Goal: Check status: Check status

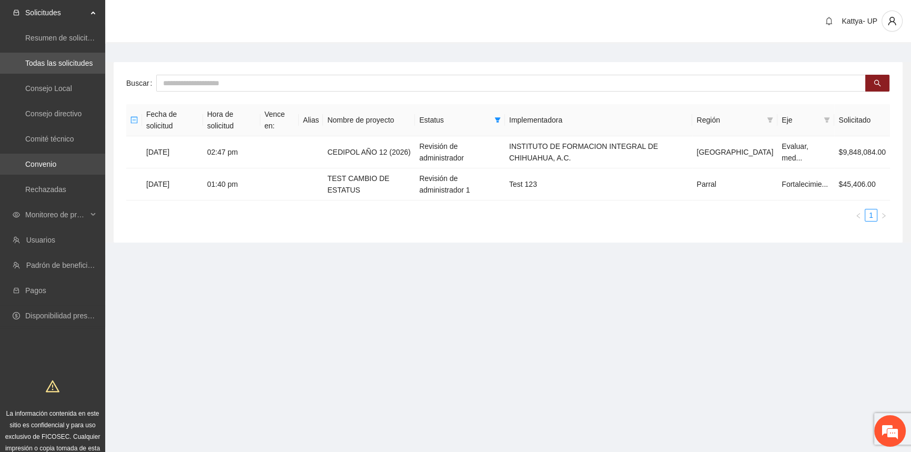
click at [52, 163] on link "Convenio" at bounding box center [40, 164] width 31 height 8
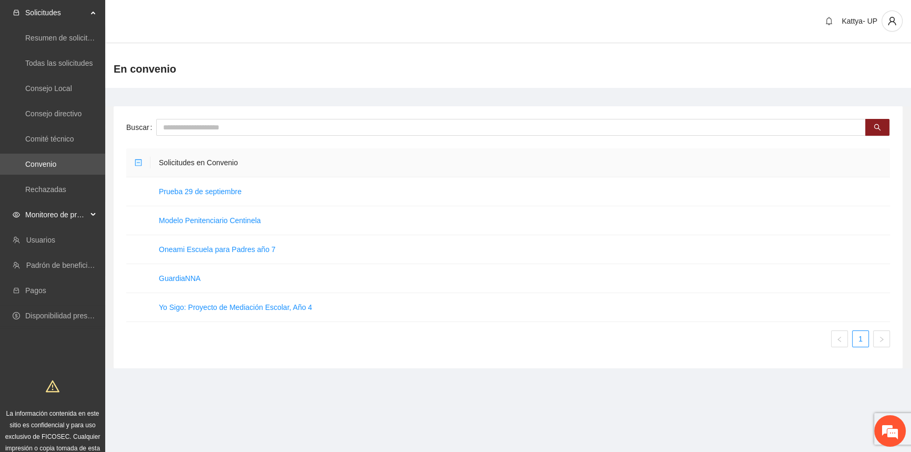
click at [83, 218] on span "Monitoreo de proyectos" at bounding box center [56, 214] width 62 height 21
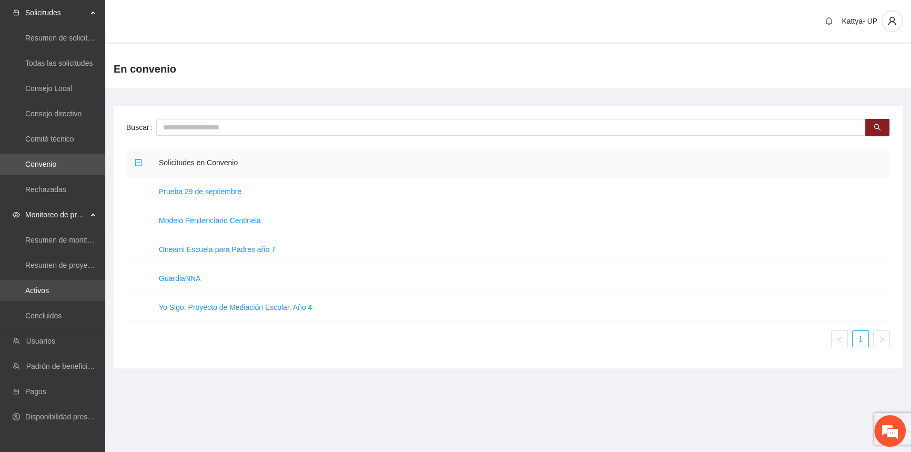
click at [49, 286] on link "Activos" at bounding box center [37, 290] width 24 height 8
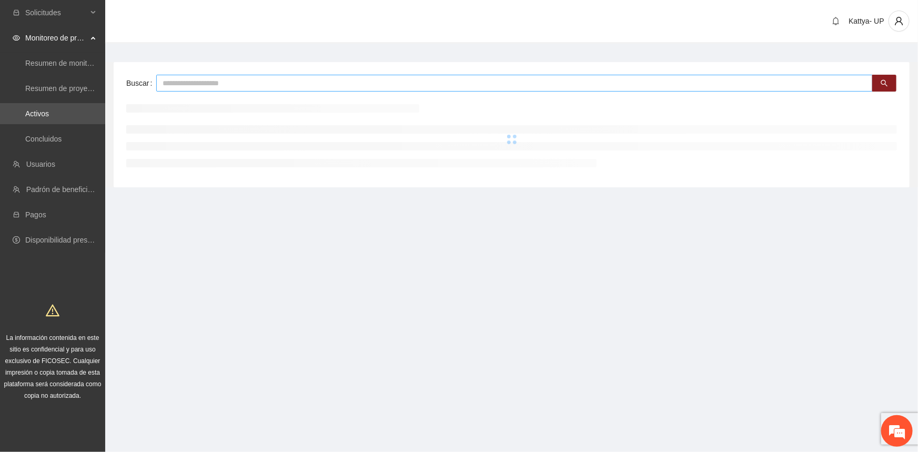
click at [246, 78] on input "text" at bounding box center [514, 83] width 717 height 17
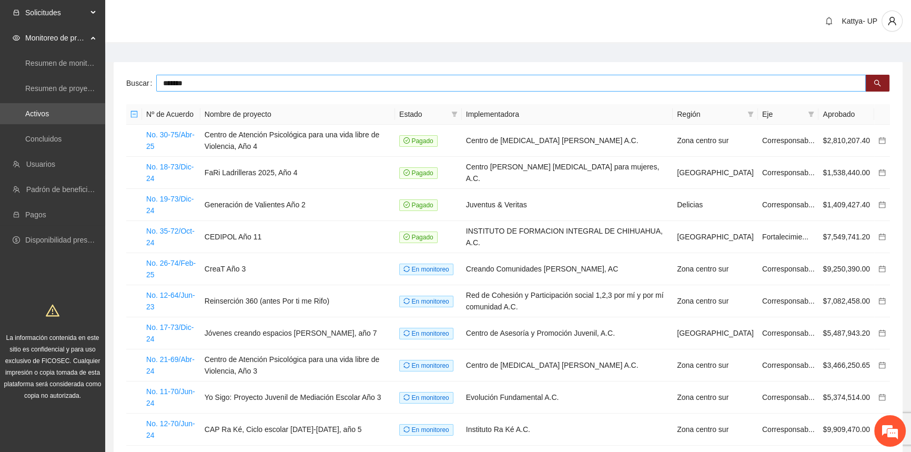
type input "*******"
click at [66, 14] on span "Solicitudes" at bounding box center [56, 12] width 62 height 21
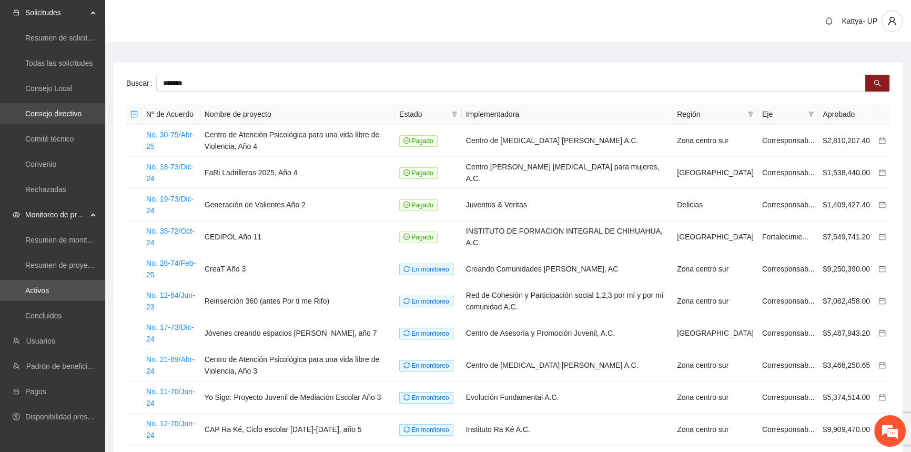
click at [56, 116] on link "Consejo directivo" at bounding box center [53, 113] width 56 height 8
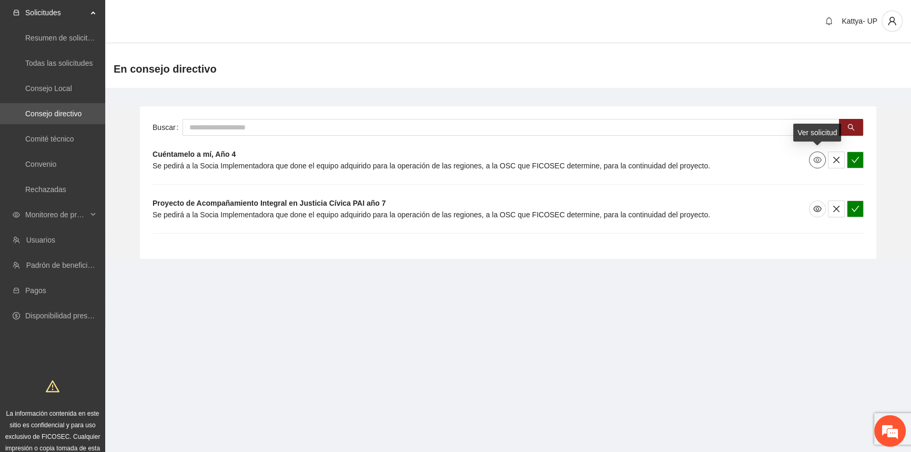
click at [815, 162] on icon "eye" at bounding box center [817, 160] width 8 height 8
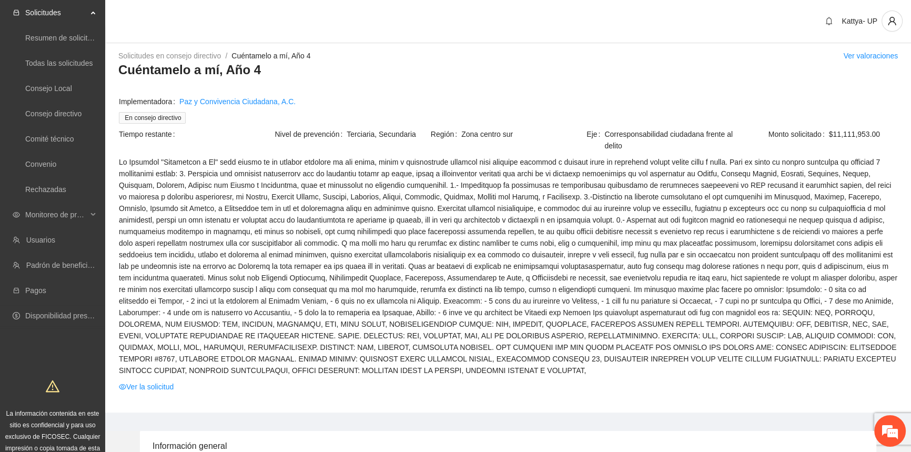
click at [136, 381] on td "Ver la solicitud" at bounding box center [508, 388] width 780 height 16
click at [135, 381] on link "Ver la solicitud" at bounding box center [146, 387] width 55 height 12
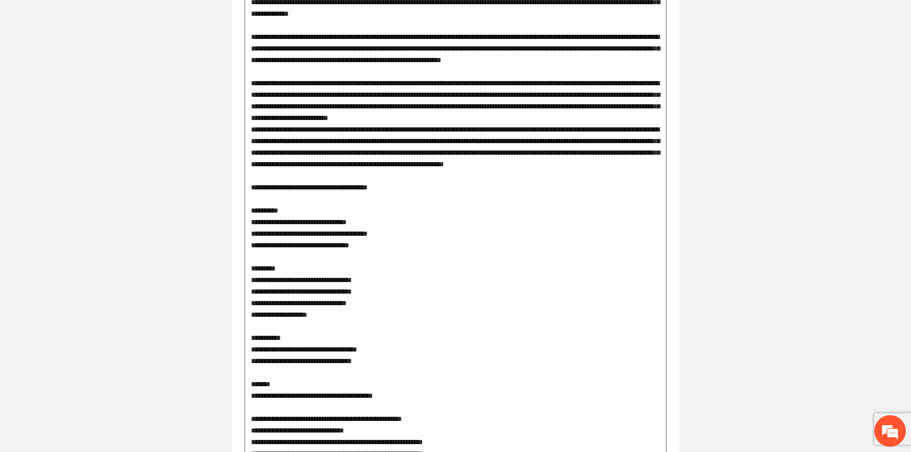
scroll to position [11, 0]
drag, startPoint x: 309, startPoint y: 252, endPoint x: 385, endPoint y: 250, distance: 75.8
click at [385, 250] on textarea at bounding box center [456, 262] width 422 height 815
click at [384, 257] on textarea at bounding box center [456, 262] width 422 height 815
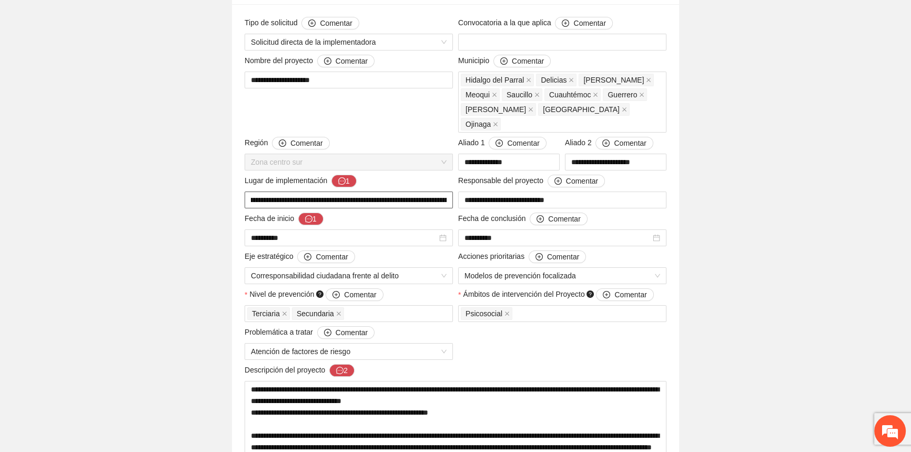
scroll to position [0, 32]
drag, startPoint x: 367, startPoint y: 187, endPoint x: 439, endPoint y: 188, distance: 72.1
click at [439, 192] on input "**********" at bounding box center [349, 200] width 208 height 17
click at [420, 192] on input "**********" at bounding box center [349, 200] width 208 height 17
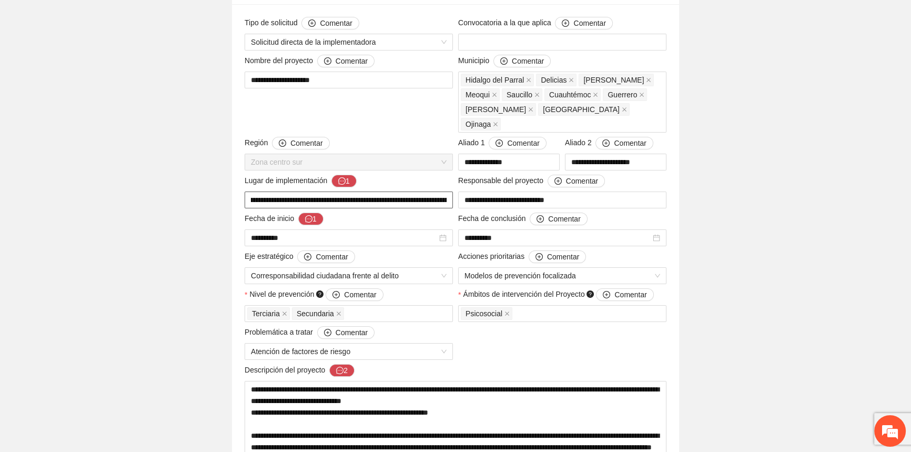
drag, startPoint x: 407, startPoint y: 187, endPoint x: 347, endPoint y: 193, distance: 60.3
click at [347, 193] on input "**********" at bounding box center [349, 200] width 208 height 17
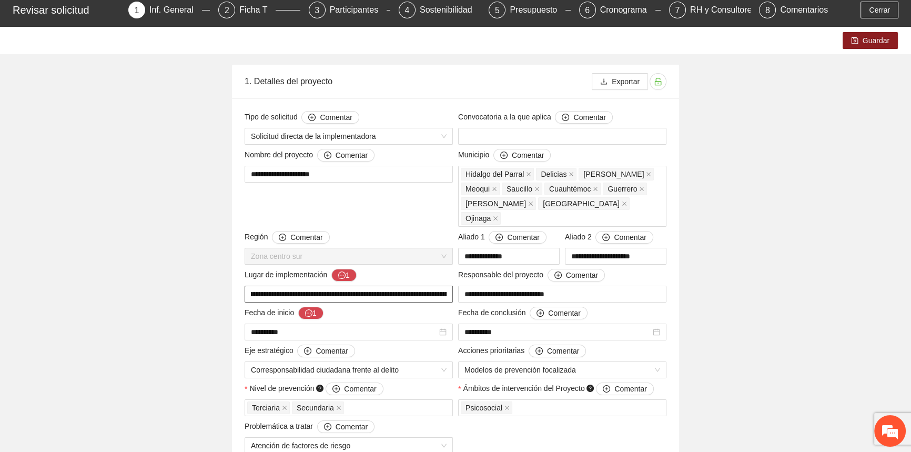
scroll to position [0, 0]
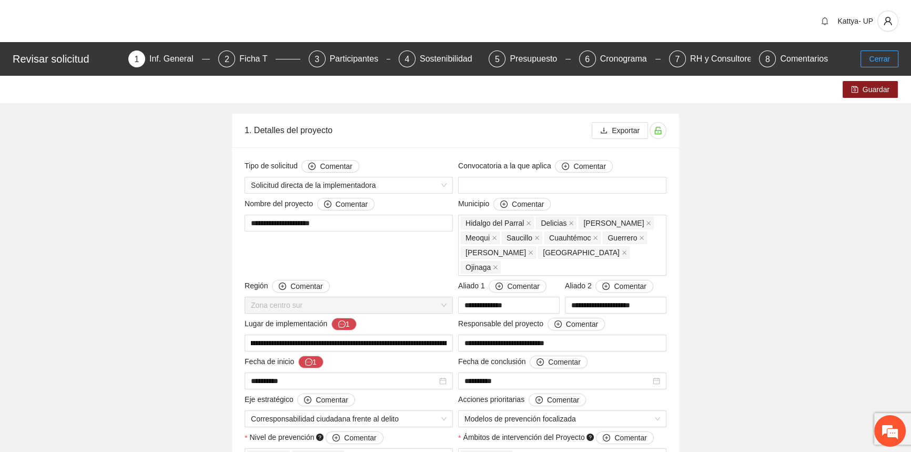
click at [873, 53] on button "Cerrar" at bounding box center [880, 59] width 38 height 17
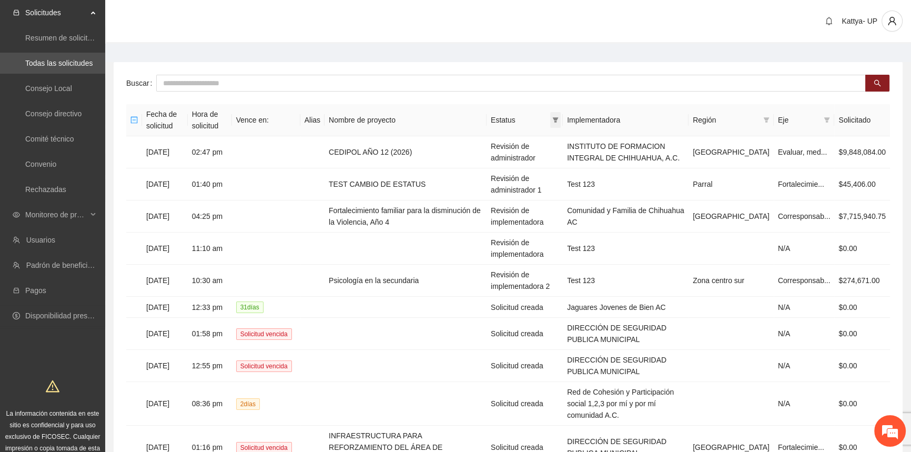
click at [559, 122] on icon "filter" at bounding box center [556, 119] width 6 height 5
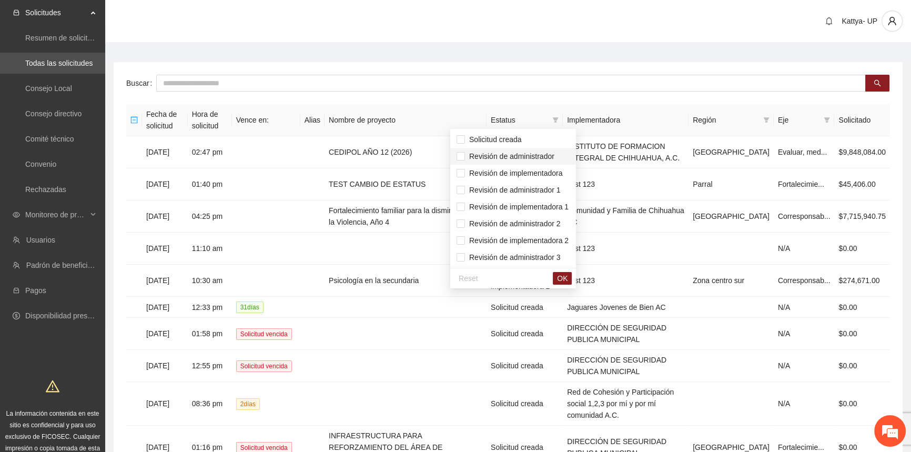
click at [548, 157] on span "Revisión de administrador" at bounding box center [509, 156] width 89 height 8
click at [543, 188] on span "Revisión de administrador 1" at bounding box center [513, 190] width 96 height 8
click at [568, 280] on span "OK" at bounding box center [562, 279] width 11 height 12
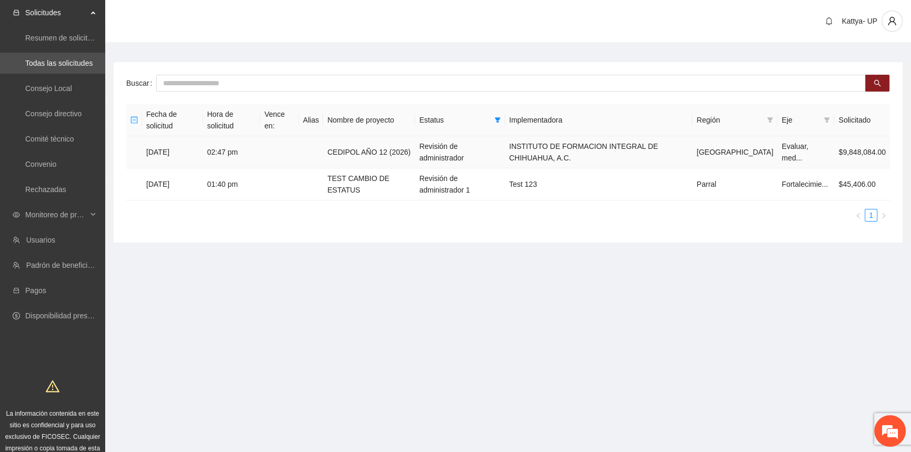
click at [371, 138] on td "CEDIPOL AÑO 12 (2026)" at bounding box center [369, 152] width 92 height 32
